Goal: Task Accomplishment & Management: Manage account settings

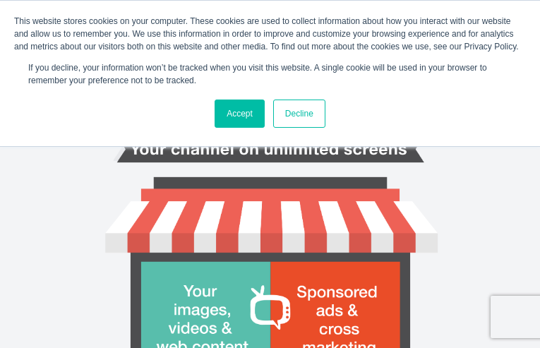
type input "tvVgcoaV"
type input "[EMAIL_ADDRESS][DOMAIN_NAME]"
type input "DWgMPVmjsR"
type input "WncHGVXY"
